Goal: Transaction & Acquisition: Book appointment/travel/reservation

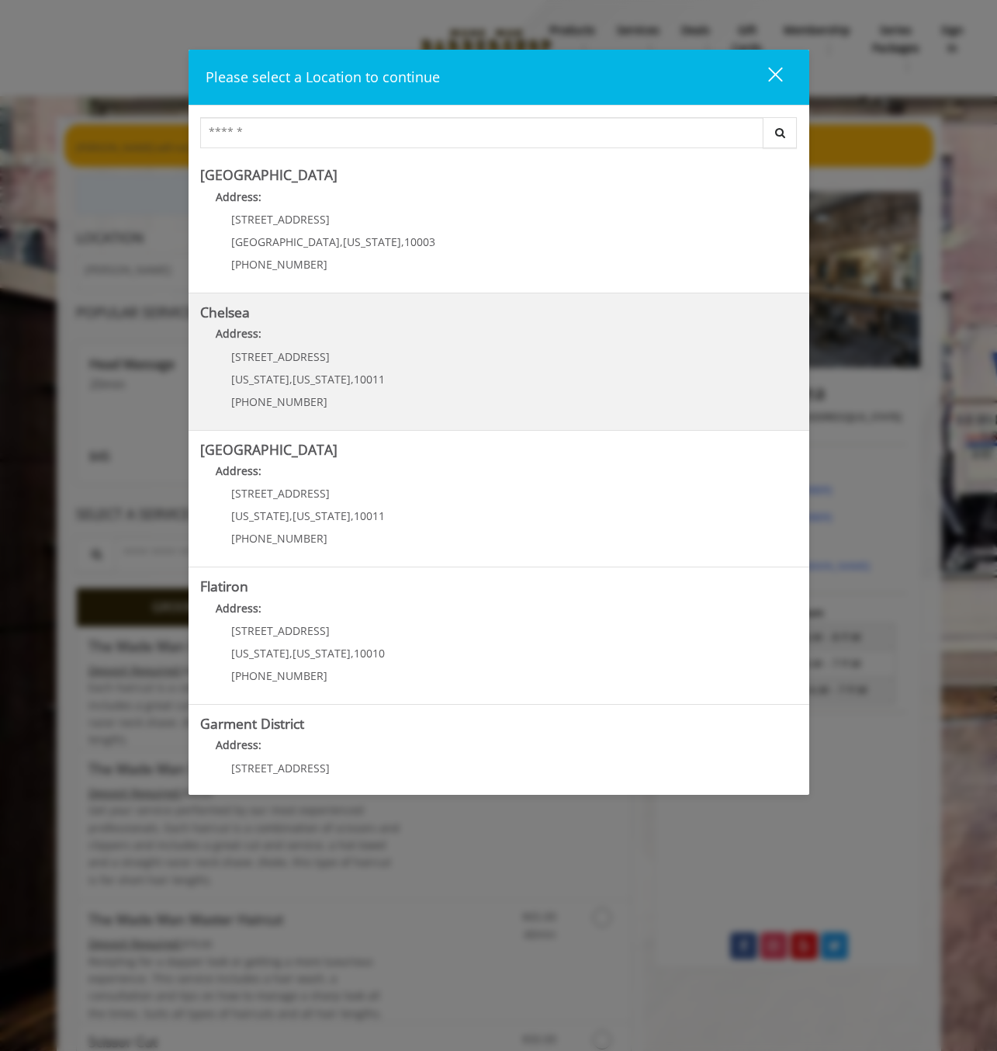
click at [378, 339] on p "Address:" at bounding box center [499, 337] width 598 height 25
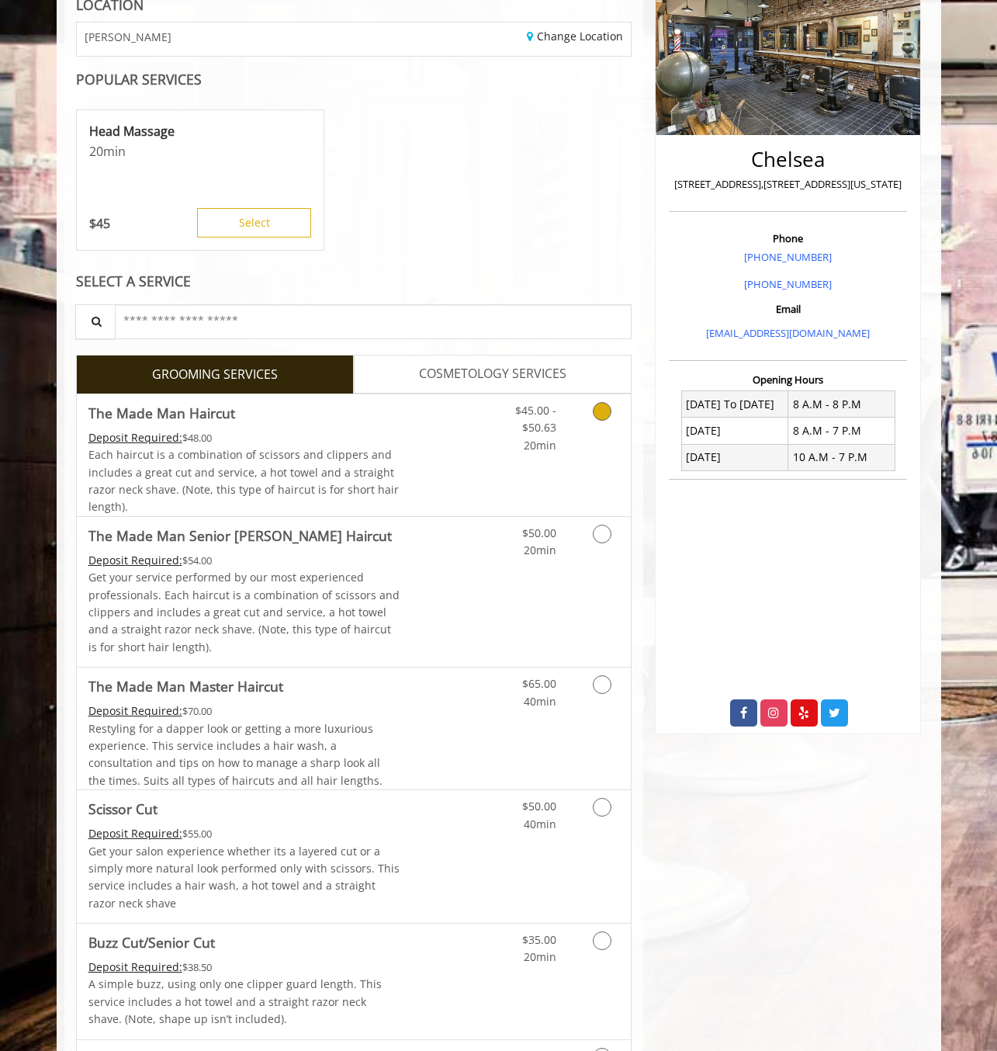
scroll to position [310, 0]
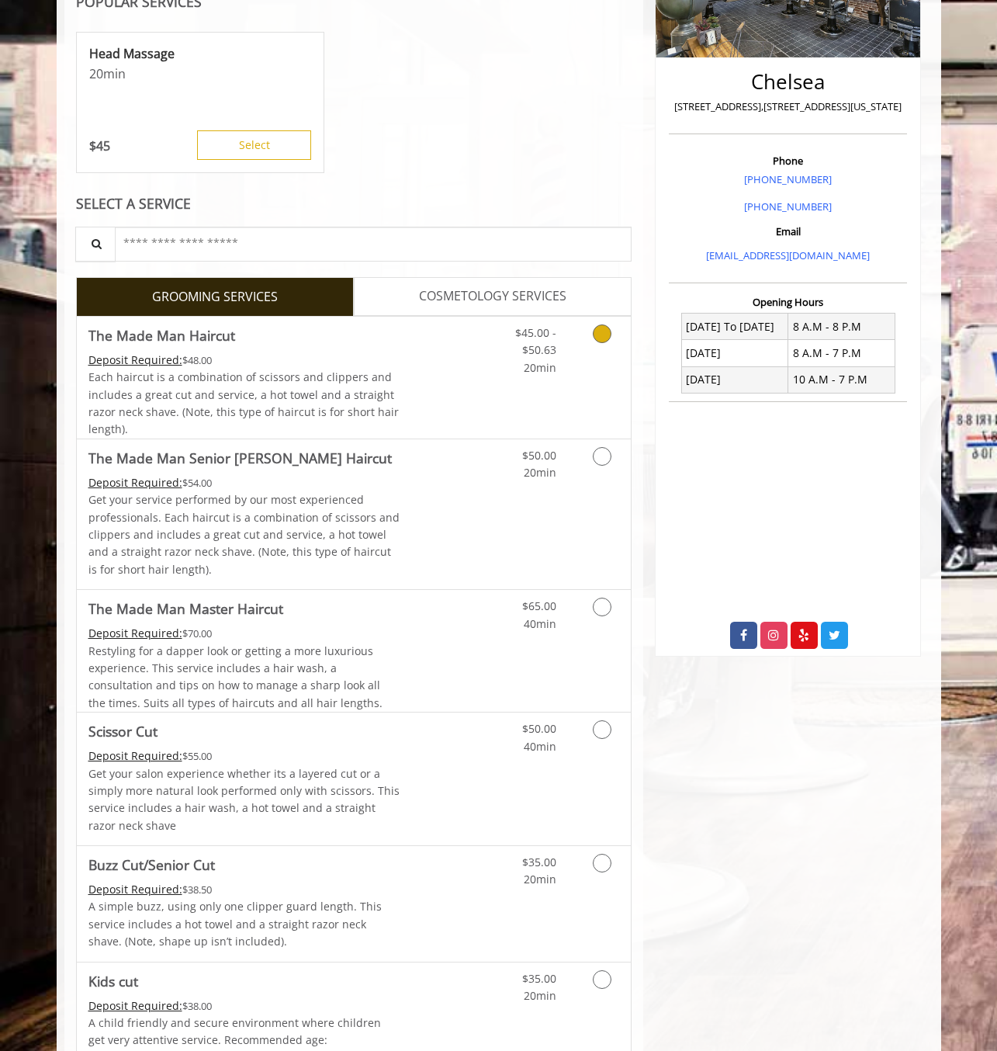
click at [376, 365] on div "Deposit Required: $48.00" at bounding box center [244, 360] width 312 height 17
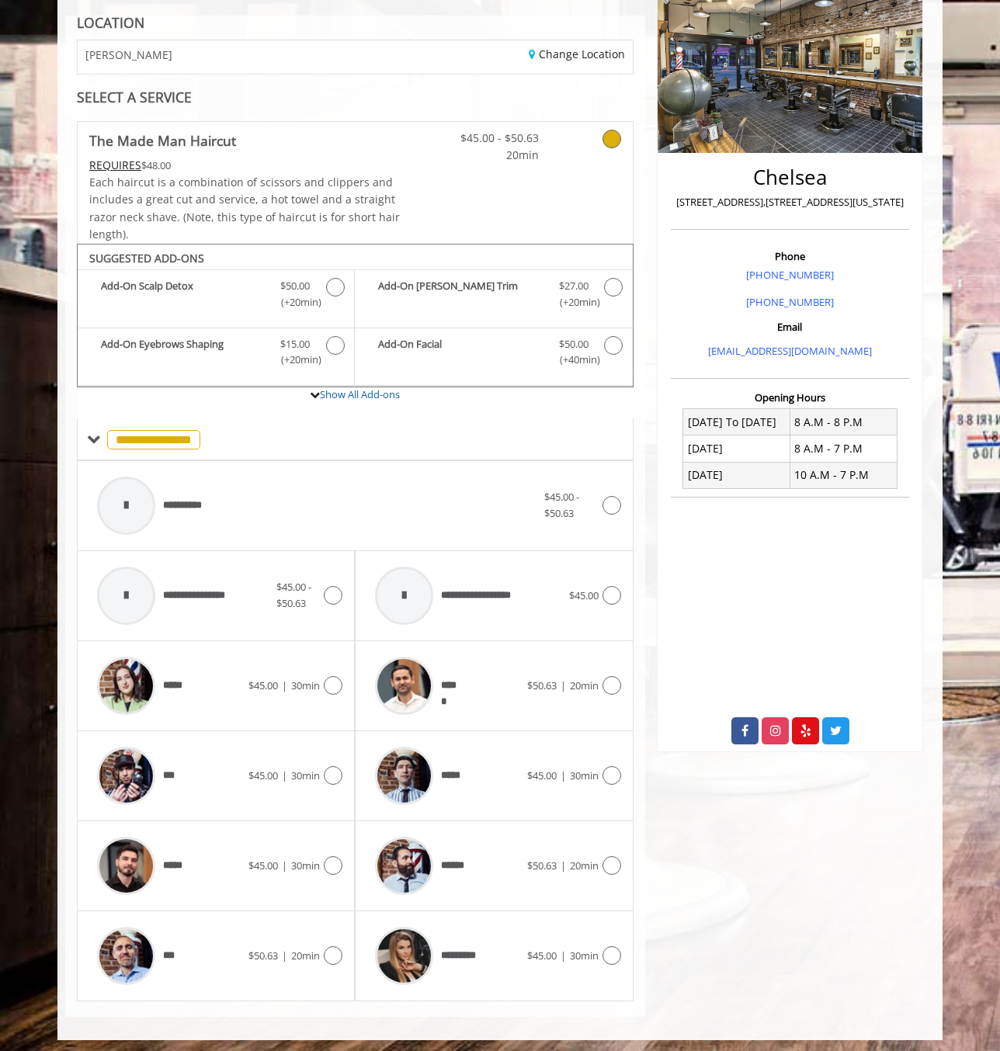
scroll to position [220, 0]
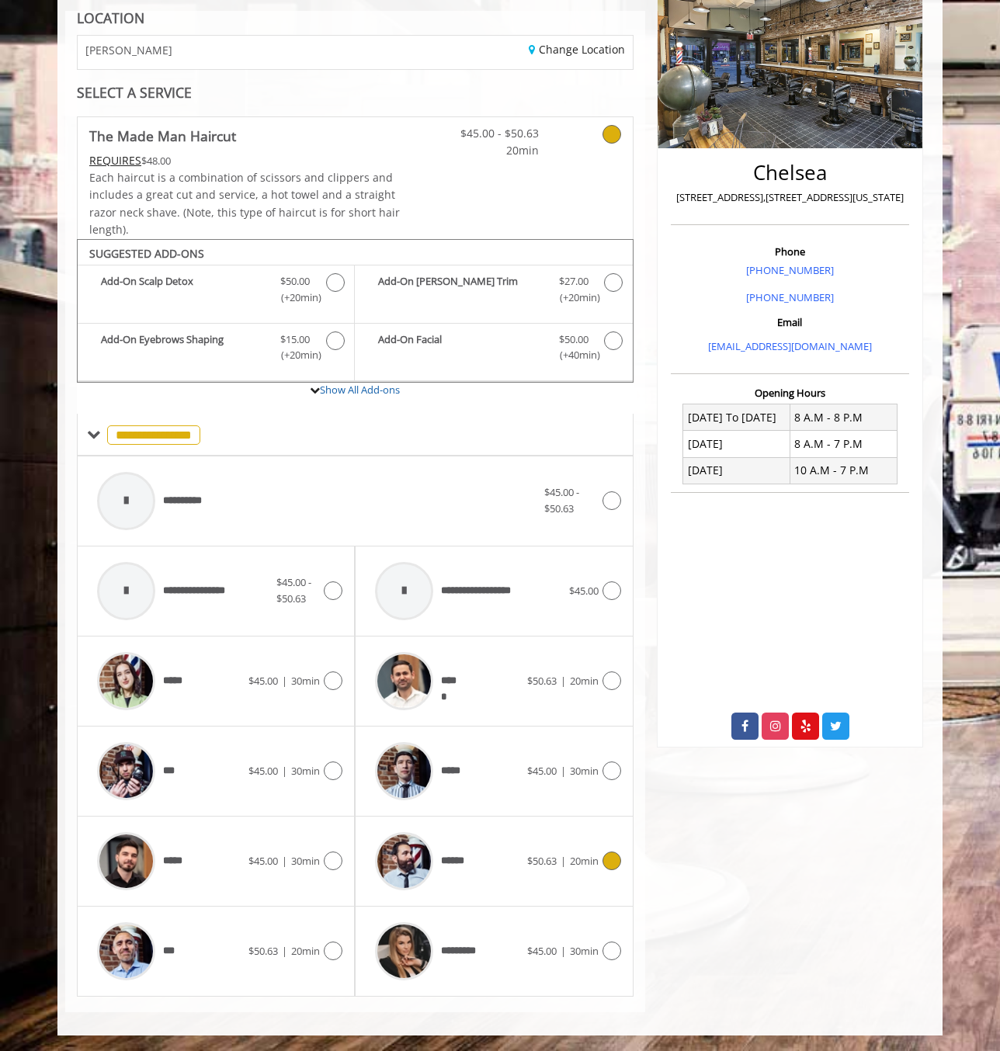
click at [609, 862] on icon at bounding box center [611, 860] width 19 height 19
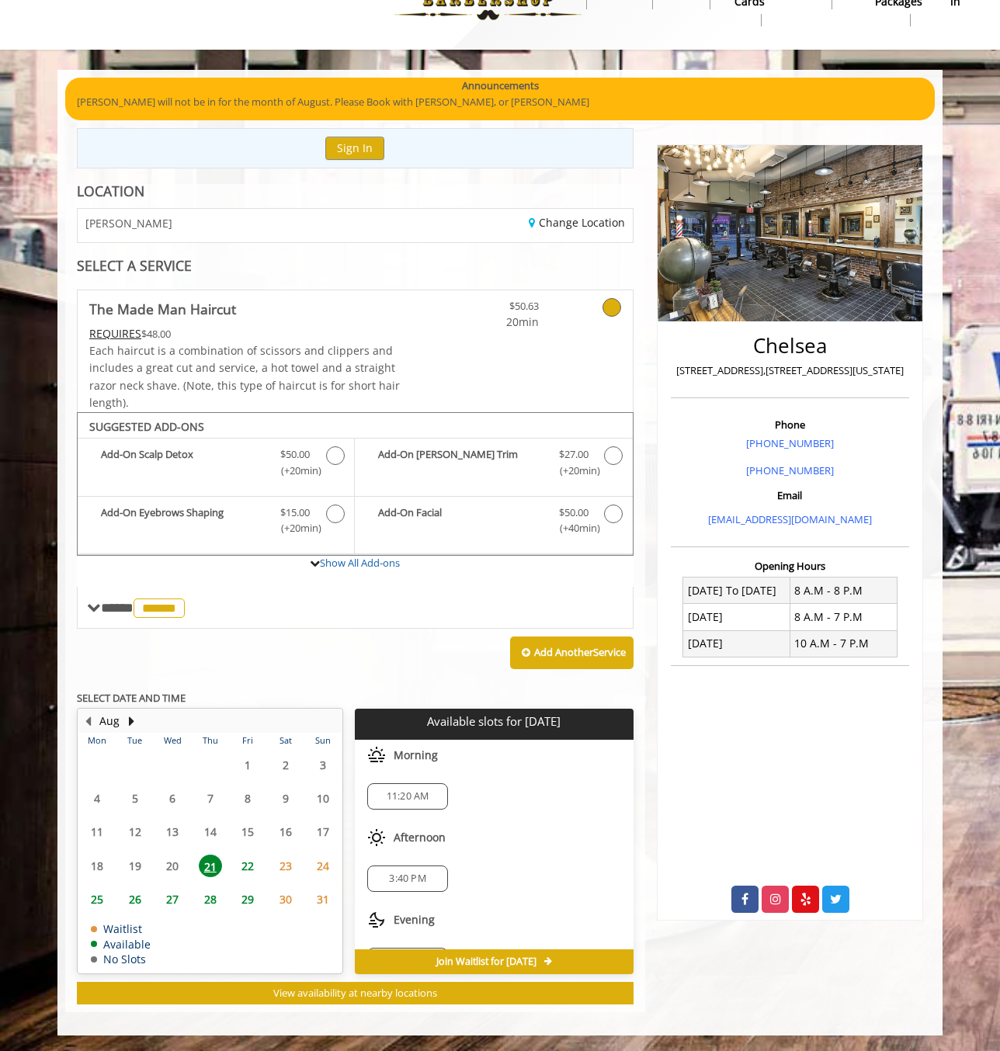
scroll to position [37, 0]
click at [421, 840] on span "3:40 PM" at bounding box center [407, 841] width 36 height 12
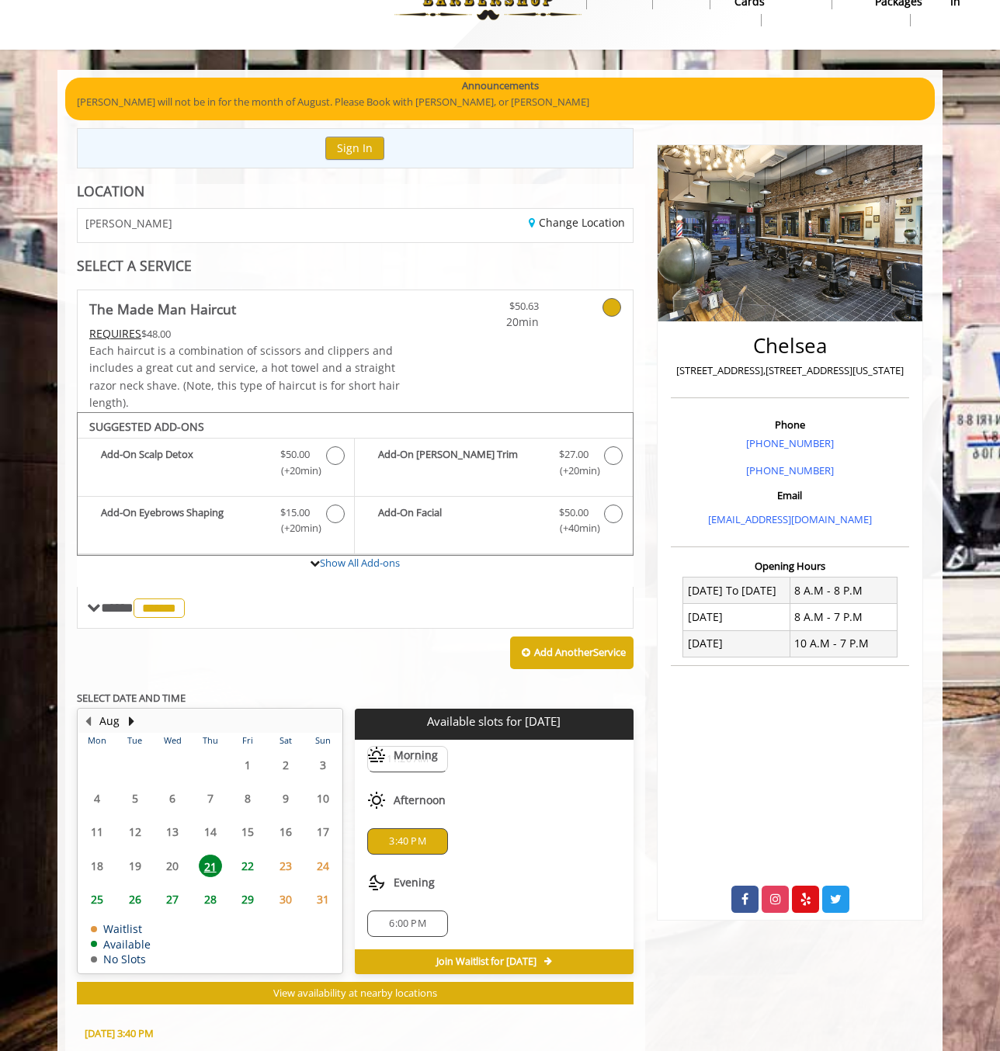
scroll to position [327, 0]
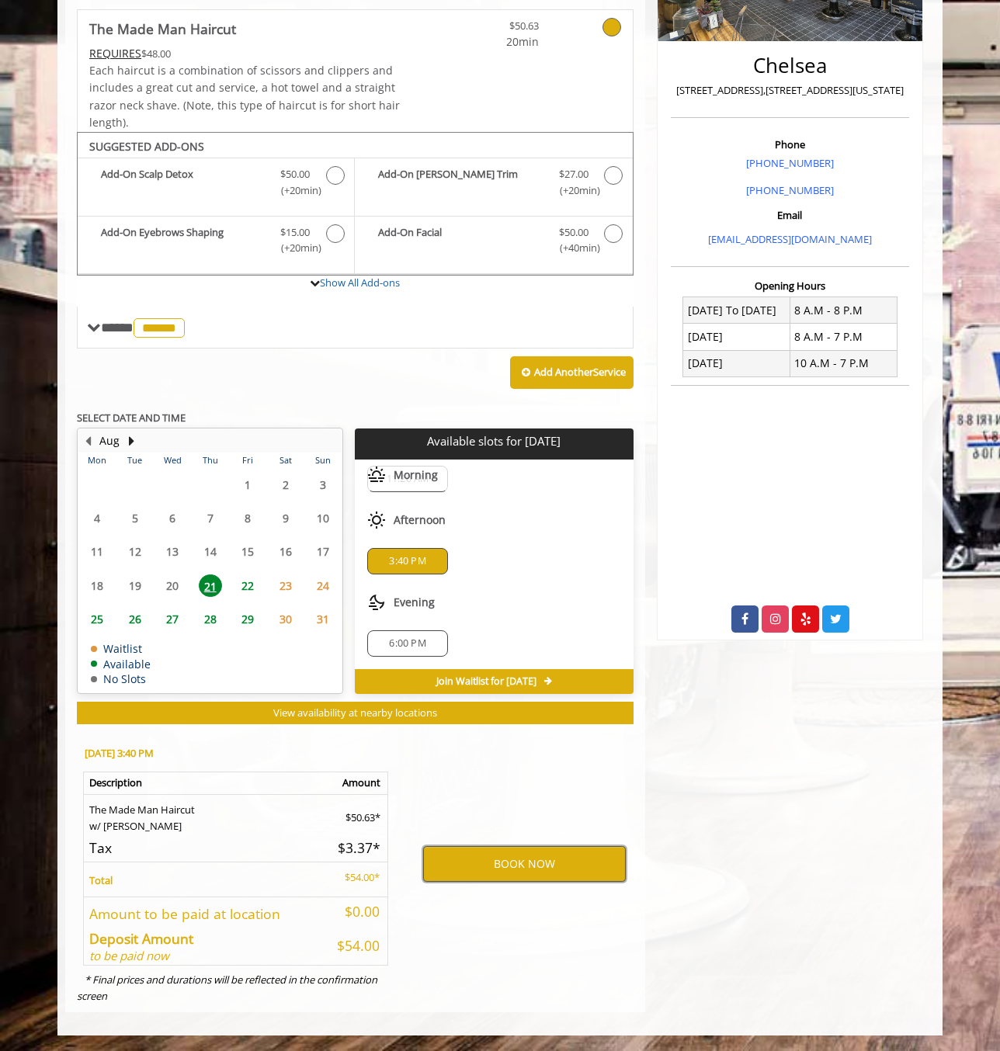
click at [487, 862] on button "BOOK NOW" at bounding box center [524, 864] width 203 height 36
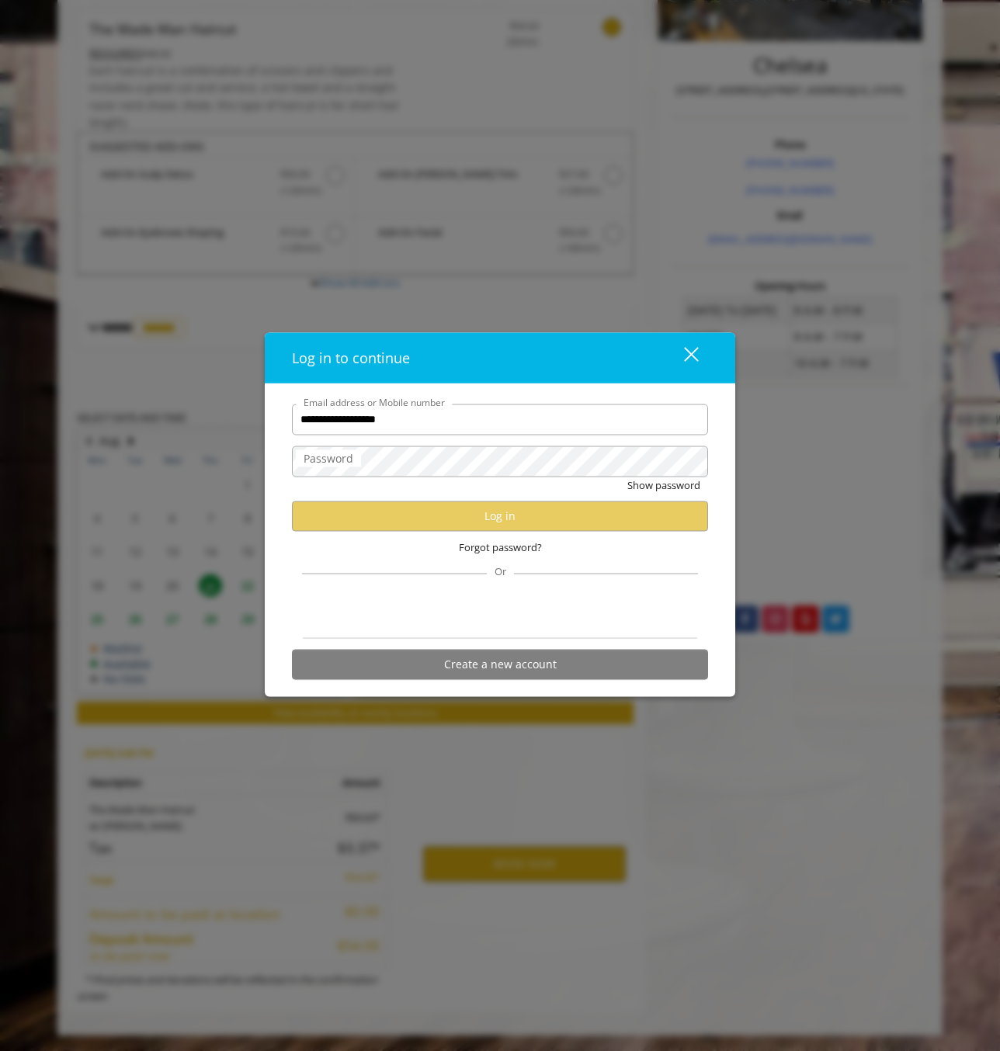
type input "**********"
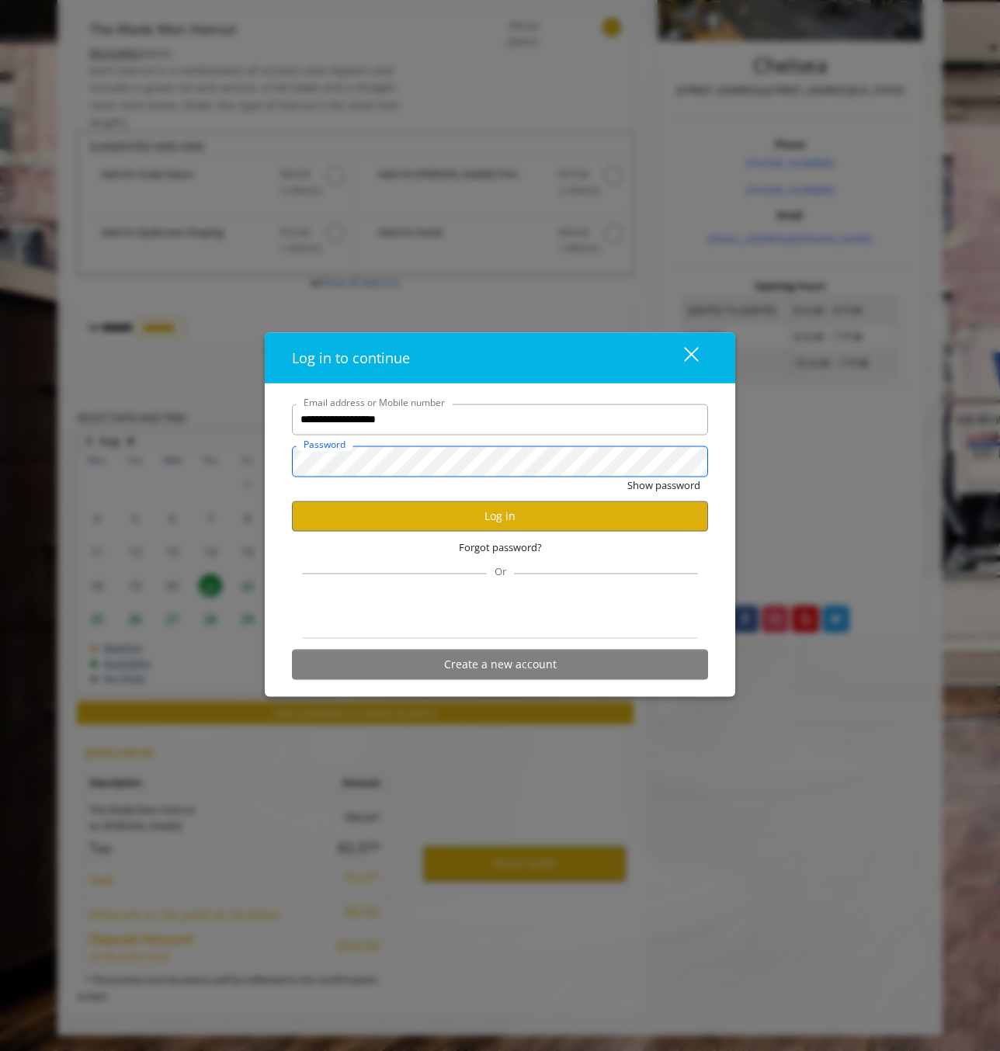
click at [627, 477] on button "Show password" at bounding box center [663, 485] width 73 height 16
click at [453, 512] on button "Log in" at bounding box center [500, 516] width 416 height 30
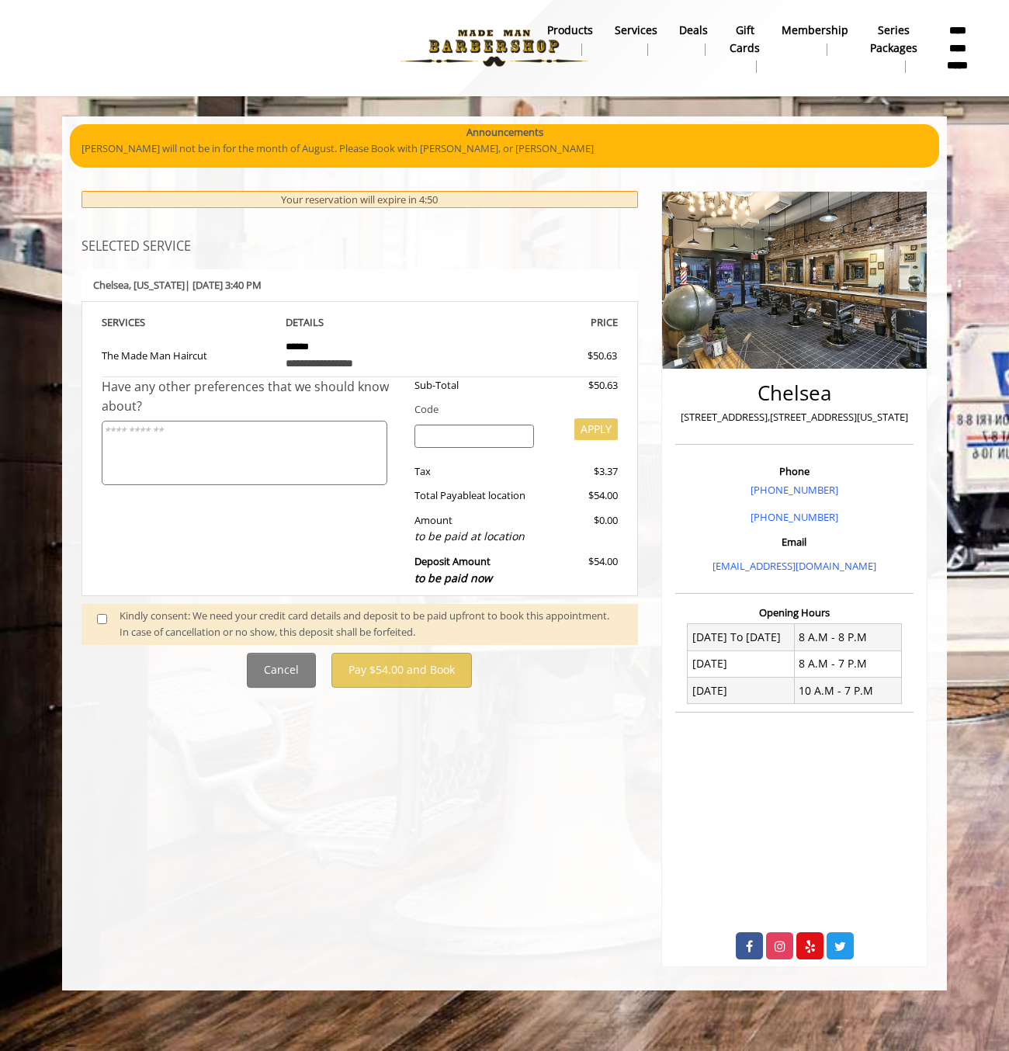
drag, startPoint x: 94, startPoint y: 618, endPoint x: 121, endPoint y: 622, distance: 27.4
click at [94, 618] on span at bounding box center [108, 624] width 46 height 33
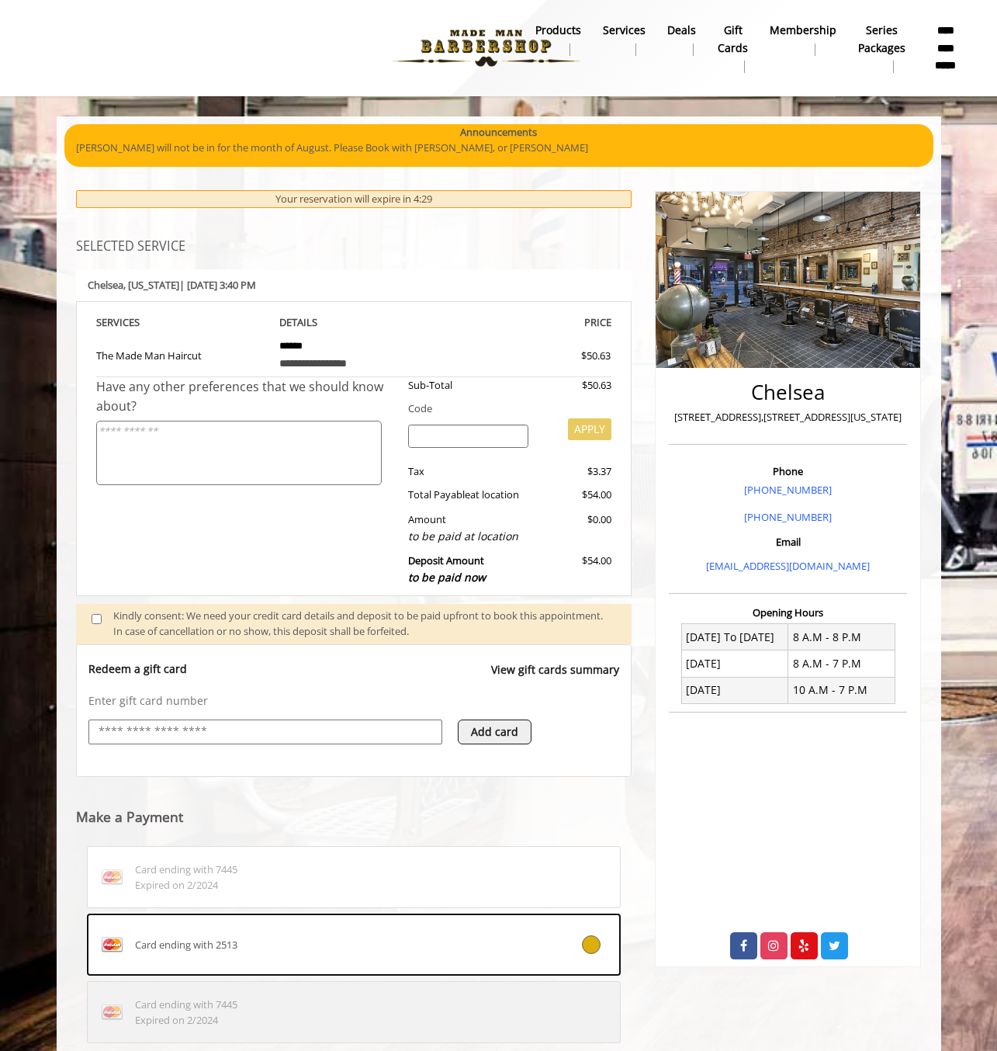
scroll to position [189, 0]
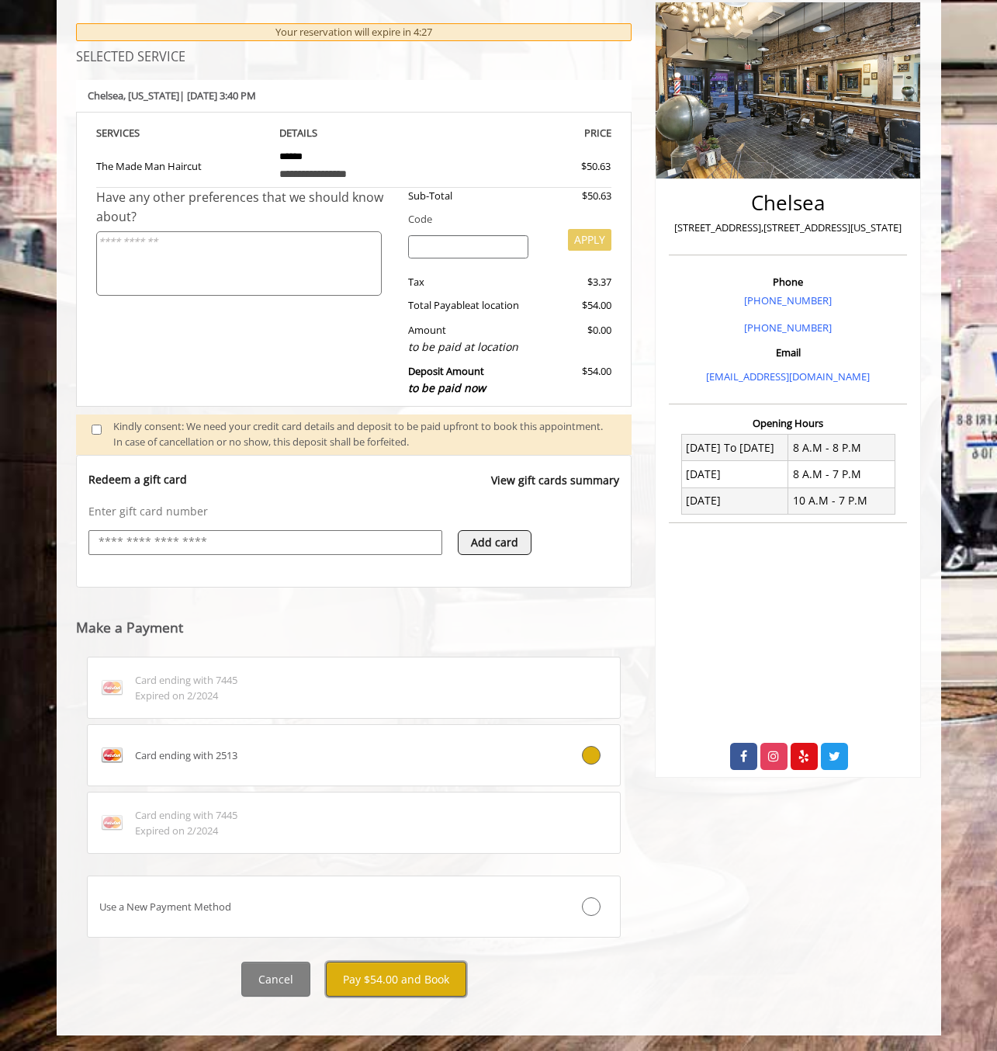
click at [397, 973] on button "Pay $54.00 and Book" at bounding box center [396, 979] width 140 height 35
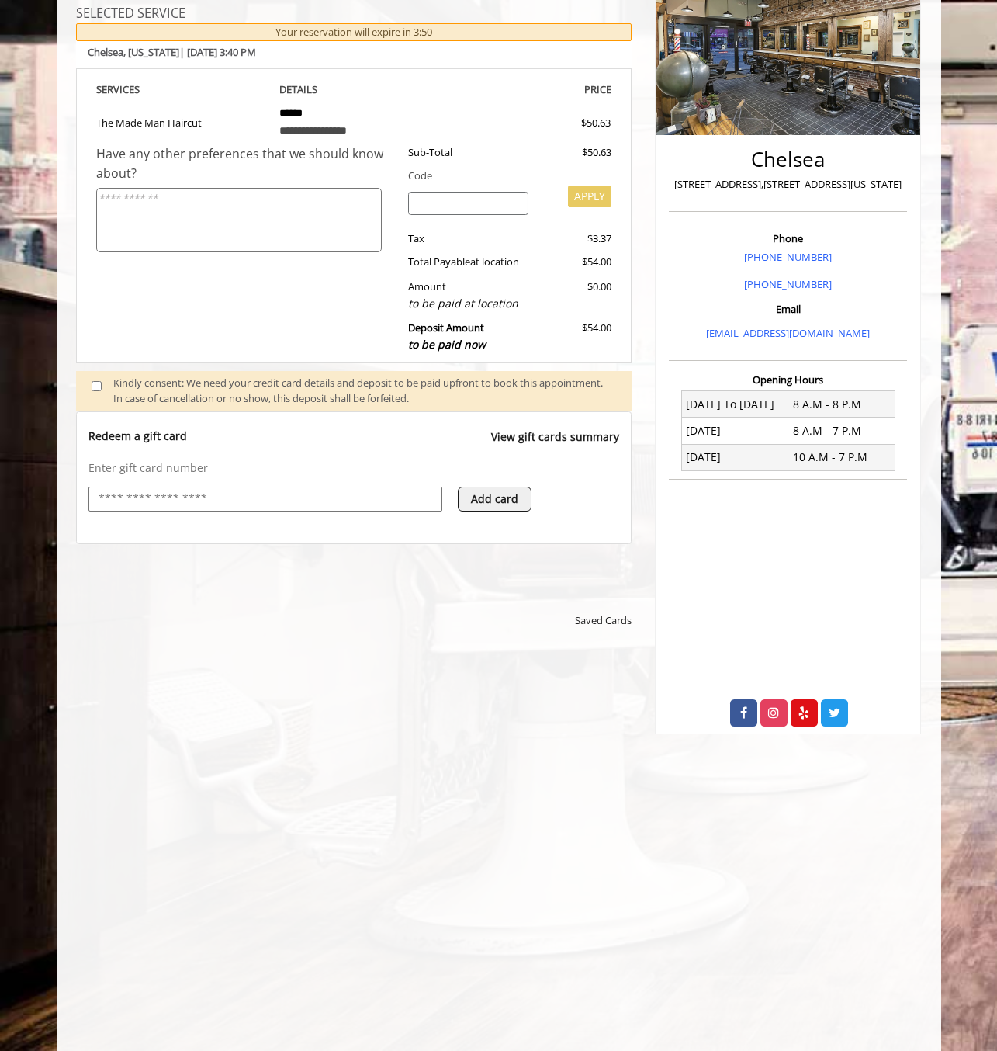
scroll to position [310, 0]
